Goal: Check status: Check status

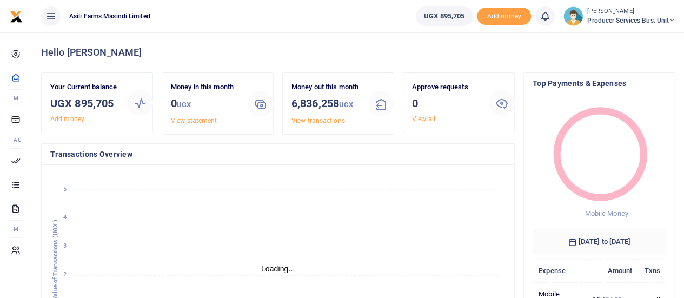
scroll to position [9, 9]
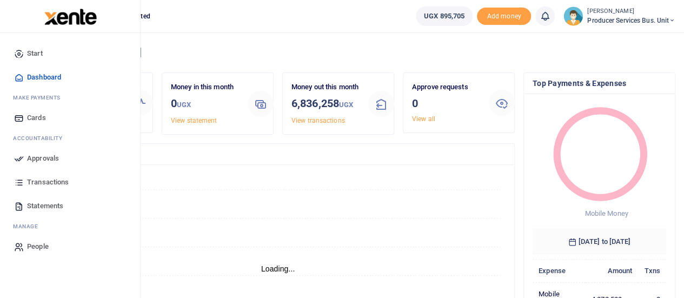
click at [45, 183] on span "Transactions" at bounding box center [48, 182] width 42 height 11
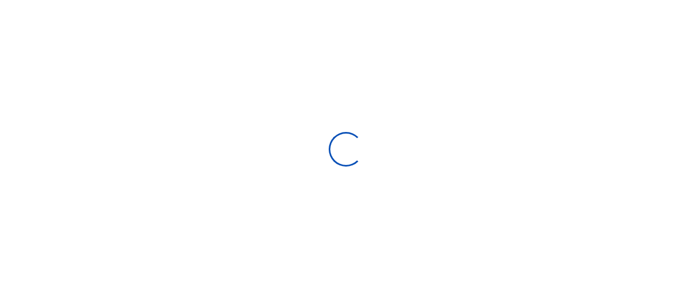
select select
type input "09/03/2025 - 10/02/2025"
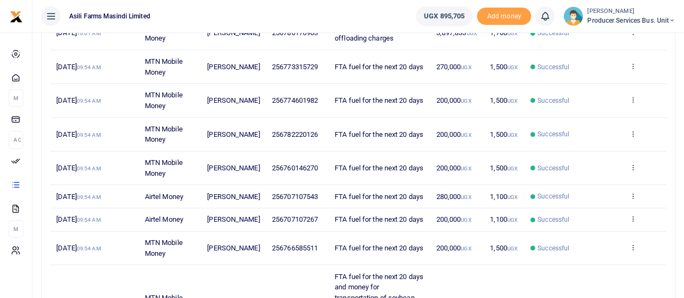
scroll to position [189, 0]
